Goal: Find contact information: Find contact information

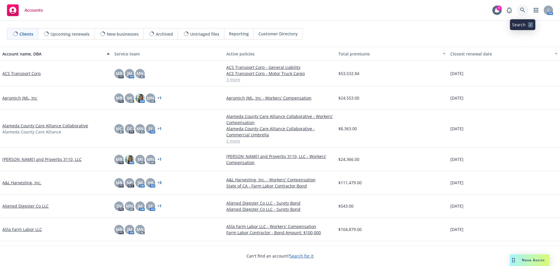
click at [521, 10] on icon at bounding box center [522, 10] width 5 height 5
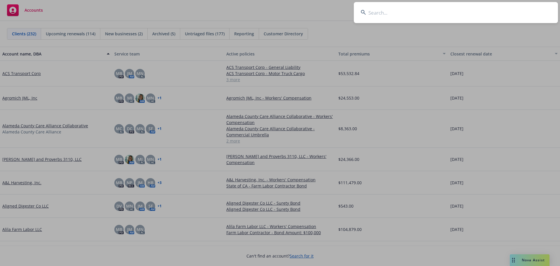
click at [390, 16] on input at bounding box center [456, 12] width 204 height 21
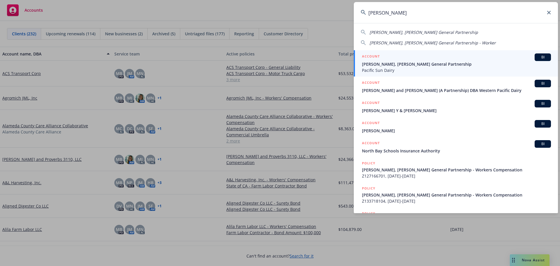
type input "[PERSON_NAME]"
click at [396, 61] on span "[PERSON_NAME], [PERSON_NAME] General Partnership" at bounding box center [456, 64] width 189 height 6
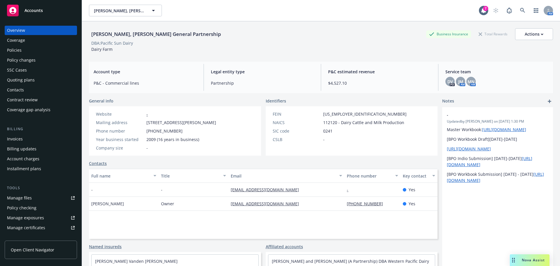
click at [37, 52] on div "Policies" at bounding box center [41, 49] width 68 height 9
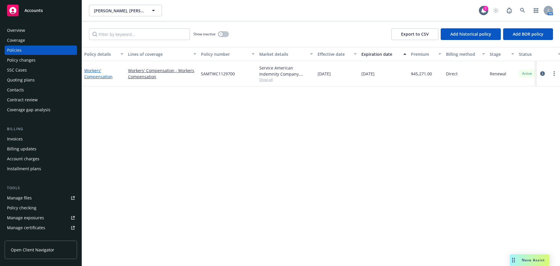
click at [96, 77] on link "Workers' Compensation" at bounding box center [98, 74] width 28 height 12
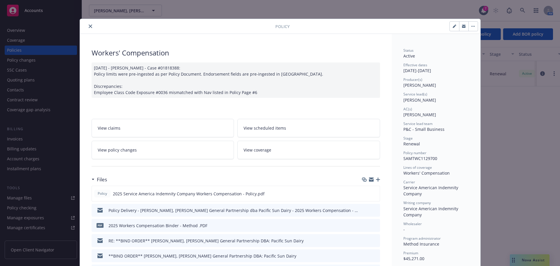
scroll to position [87, 0]
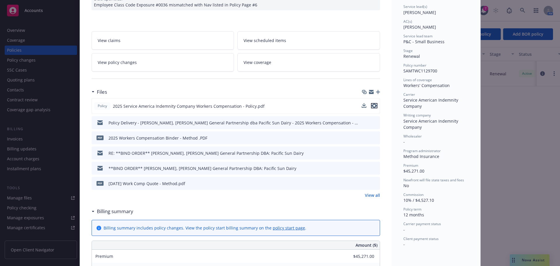
click at [373, 105] on icon "preview file" at bounding box center [373, 106] width 5 height 4
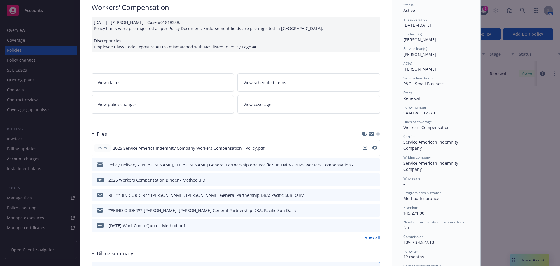
scroll to position [0, 0]
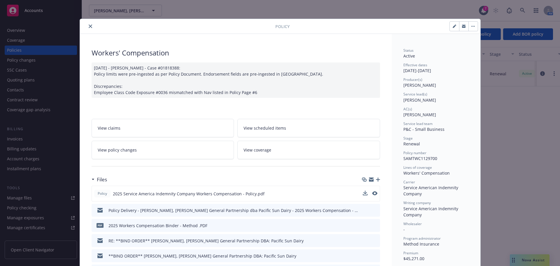
click at [89, 27] on icon "close" at bounding box center [90, 25] width 3 height 3
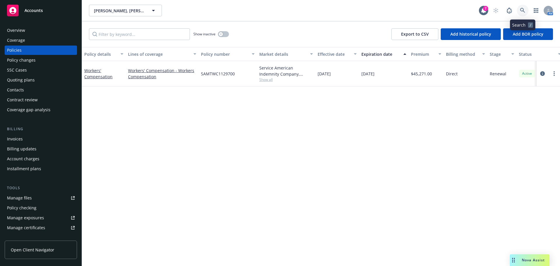
click at [522, 10] on icon at bounding box center [522, 10] width 5 height 5
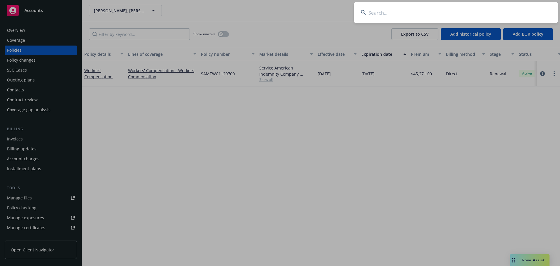
click at [394, 12] on input at bounding box center [456, 12] width 204 height 21
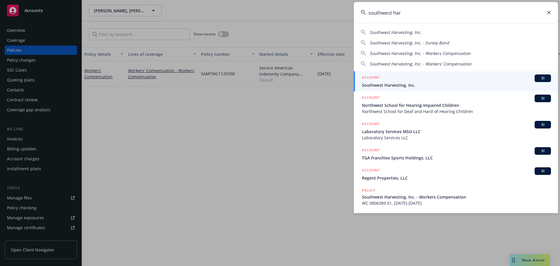
type input "southwest har"
click at [404, 78] on div "ACCOUNT BI" at bounding box center [456, 78] width 189 height 8
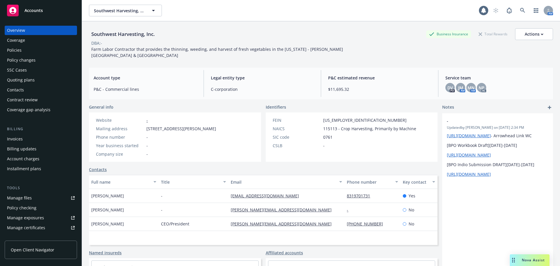
click at [34, 53] on div "Policies" at bounding box center [41, 49] width 68 height 9
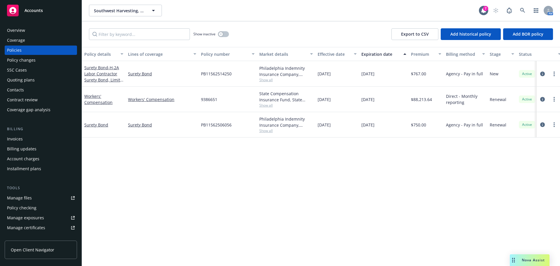
click at [30, 88] on div "Contacts" at bounding box center [41, 89] width 68 height 9
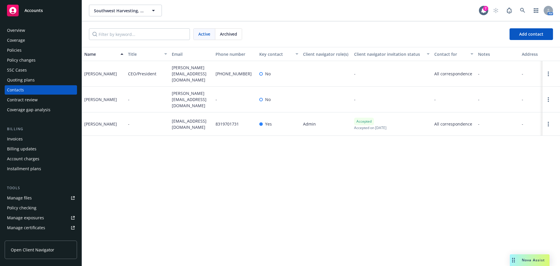
click at [178, 75] on span "[PERSON_NAME][EMAIL_ADDRESS][DOMAIN_NAME]" at bounding box center [191, 73] width 39 height 18
drag, startPoint x: 182, startPoint y: 75, endPoint x: 164, endPoint y: 67, distance: 20.1
click at [164, 67] on div "[PERSON_NAME] CEO/President [PERSON_NAME][EMAIL_ADDRESS][DOMAIN_NAME] [PHONE_NU…" at bounding box center [321, 74] width 478 height 26
click at [199, 121] on span "[EMAIL_ADDRESS][DOMAIN_NAME]" at bounding box center [191, 124] width 39 height 12
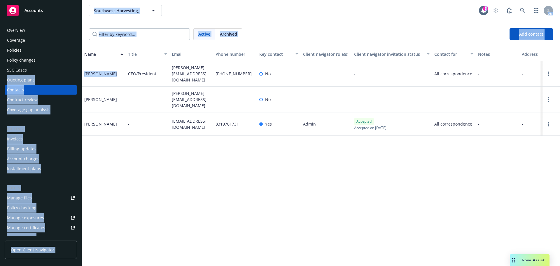
drag, startPoint x: 114, startPoint y: 73, endPoint x: 80, endPoint y: 73, distance: 34.1
click at [80, 73] on div "Accounts Overview Coverage Policies Policy changes SSC Cases Quoting plans Cont…" at bounding box center [280, 133] width 560 height 266
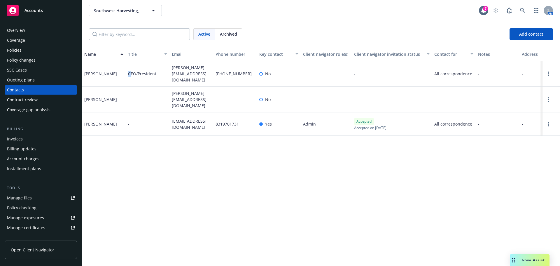
click at [128, 81] on div "CEO/President" at bounding box center [148, 74] width 44 height 26
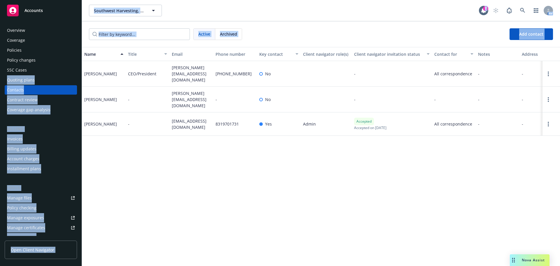
click at [83, 73] on div "Accounts Overview Coverage Policies Policy changes SSC Cases Quoting plans Cont…" at bounding box center [280, 133] width 560 height 266
click at [85, 71] on div "[PERSON_NAME]" at bounding box center [100, 74] width 33 height 6
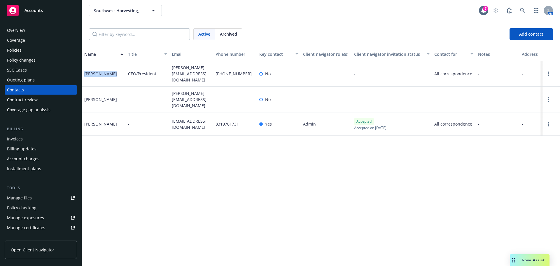
drag, startPoint x: 85, startPoint y: 73, endPoint x: 113, endPoint y: 73, distance: 27.7
click at [113, 73] on div "[PERSON_NAME]" at bounding box center [100, 74] width 33 height 6
copy div "[PERSON_NAME]"
drag, startPoint x: 181, startPoint y: 76, endPoint x: 171, endPoint y: 70, distance: 11.7
click at [171, 70] on div "[PERSON_NAME][EMAIL_ADDRESS][DOMAIN_NAME]" at bounding box center [191, 74] width 44 height 26
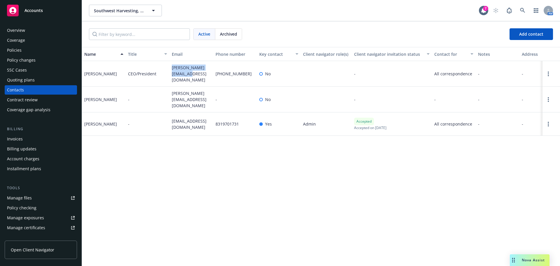
copy span "[PERSON_NAME][EMAIL_ADDRESS][DOMAIN_NAME]"
drag, startPoint x: 114, startPoint y: 97, endPoint x: 83, endPoint y: 97, distance: 30.6
click at [83, 97] on div "[PERSON_NAME]" at bounding box center [104, 100] width 44 height 26
copy div "[PERSON_NAME]"
drag, startPoint x: 184, startPoint y: 100, endPoint x: 170, endPoint y: 92, distance: 16.8
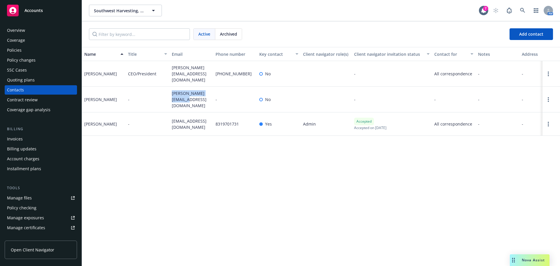
click at [170, 92] on div "[PERSON_NAME][EMAIL_ADDRESS][DOMAIN_NAME]" at bounding box center [191, 100] width 44 height 26
copy span "[PERSON_NAME][EMAIL_ADDRESS][DOMAIN_NAME]"
drag, startPoint x: 183, startPoint y: 124, endPoint x: 166, endPoint y: 114, distance: 19.5
click at [166, 114] on div "[PERSON_NAME] - [EMAIL_ADDRESS][DOMAIN_NAME] 8319701731 Yes Admin Accepted Acce…" at bounding box center [321, 123] width 478 height 23
copy div "[EMAIL_ADDRESS][DOMAIN_NAME]"
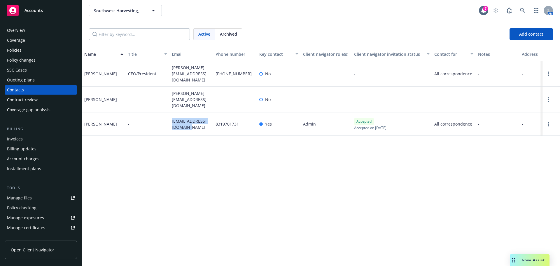
drag, startPoint x: 183, startPoint y: 124, endPoint x: 170, endPoint y: 118, distance: 14.0
click at [170, 118] on div "[EMAIL_ADDRESS][DOMAIN_NAME]" at bounding box center [191, 123] width 44 height 23
copy span "[EMAIL_ADDRESS][DOMAIN_NAME]"
